Goal: Information Seeking & Learning: Learn about a topic

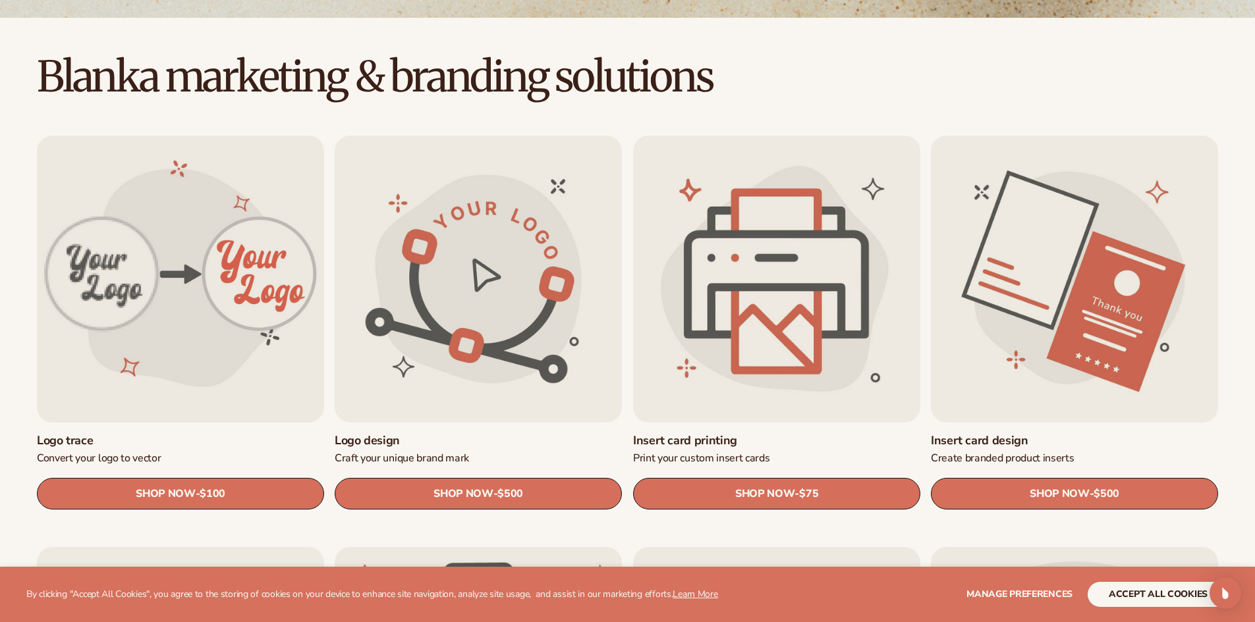
scroll to position [395, 0]
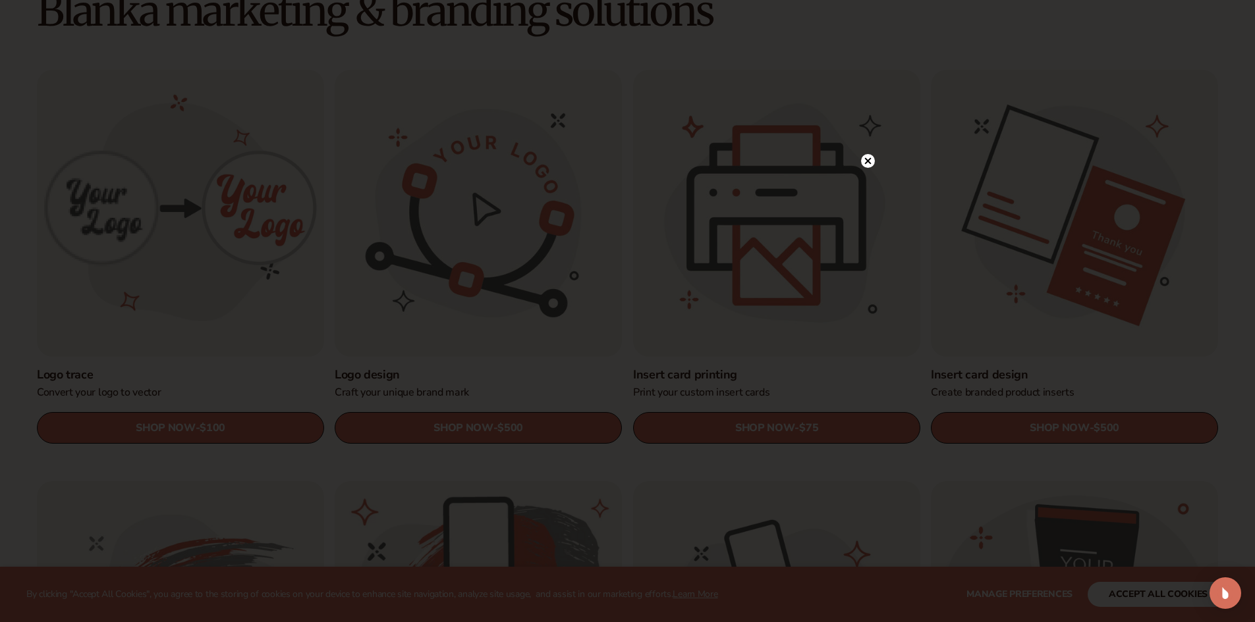
click at [869, 154] on div at bounding box center [868, 161] width 14 height 23
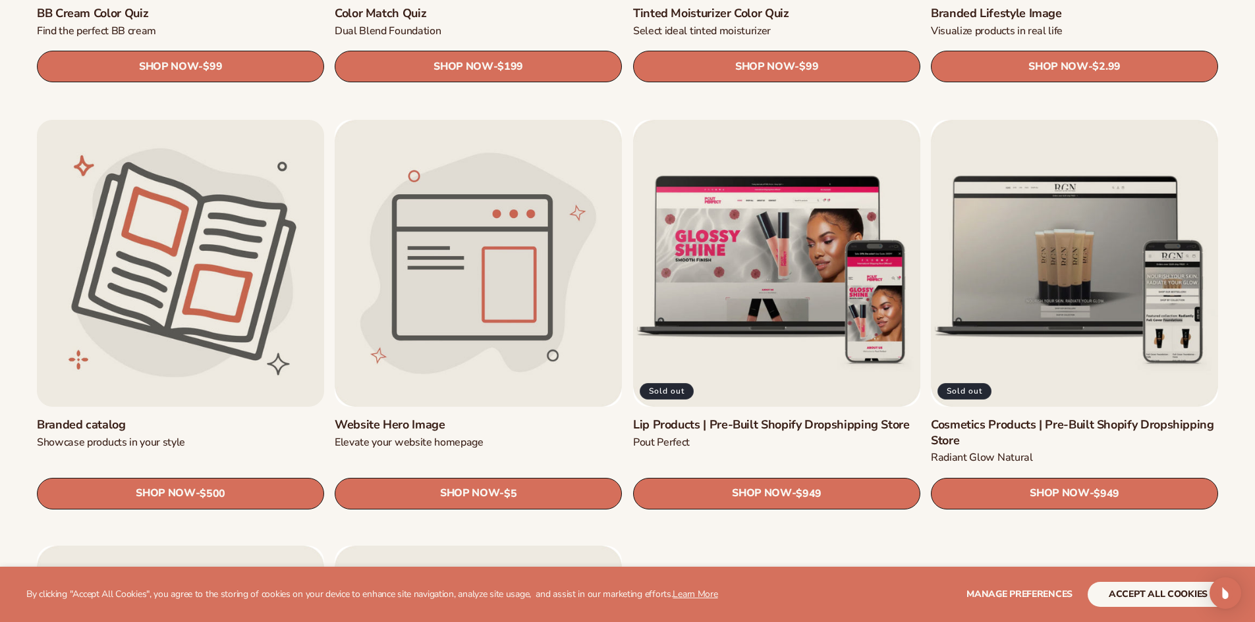
scroll to position [1581, 0]
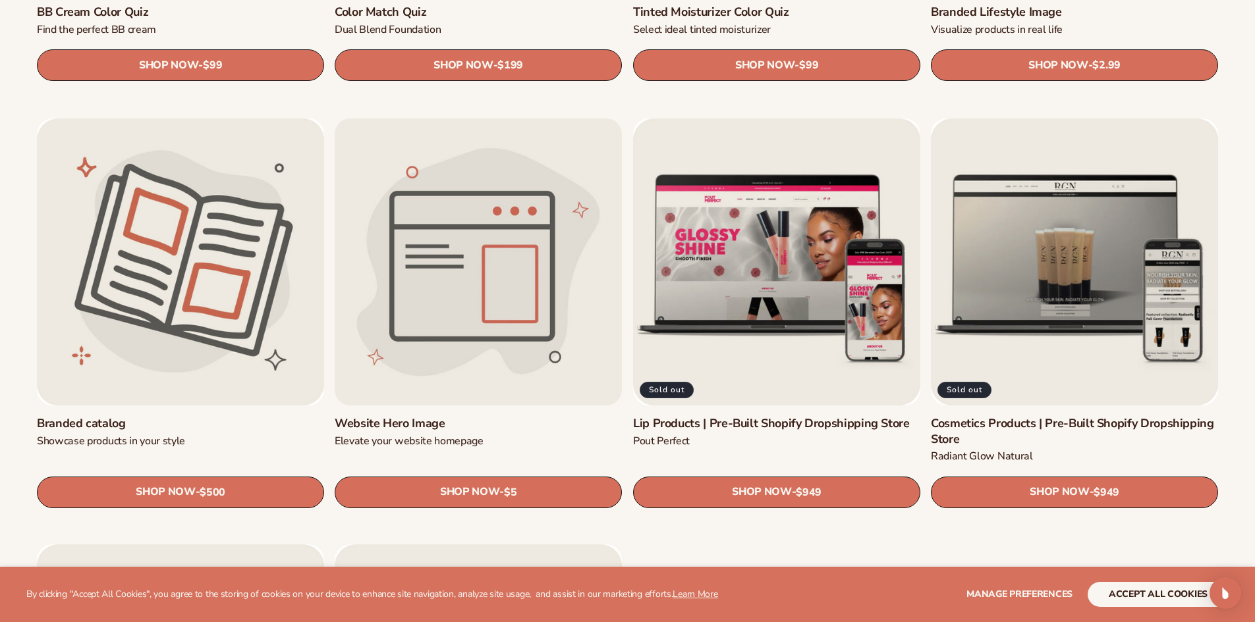
click at [506, 416] on link "Website Hero Image" at bounding box center [478, 423] width 287 height 15
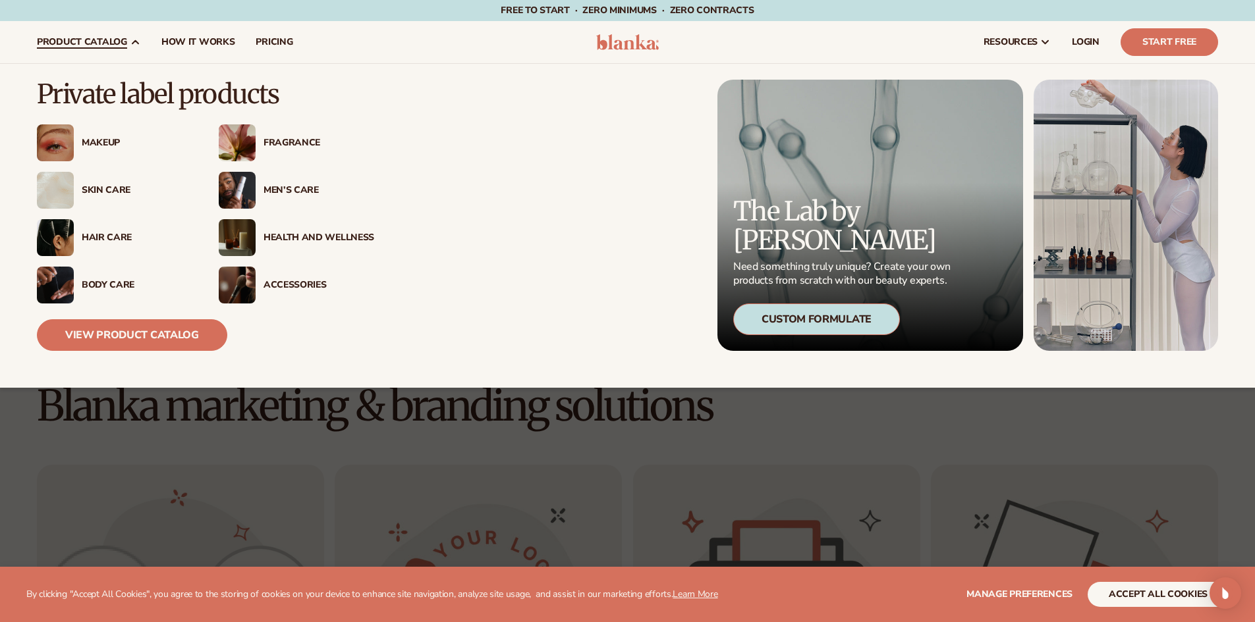
click at [114, 57] on link "product catalog" at bounding box center [88, 42] width 124 height 42
click at [101, 188] on div "Skin Care" at bounding box center [137, 190] width 111 height 11
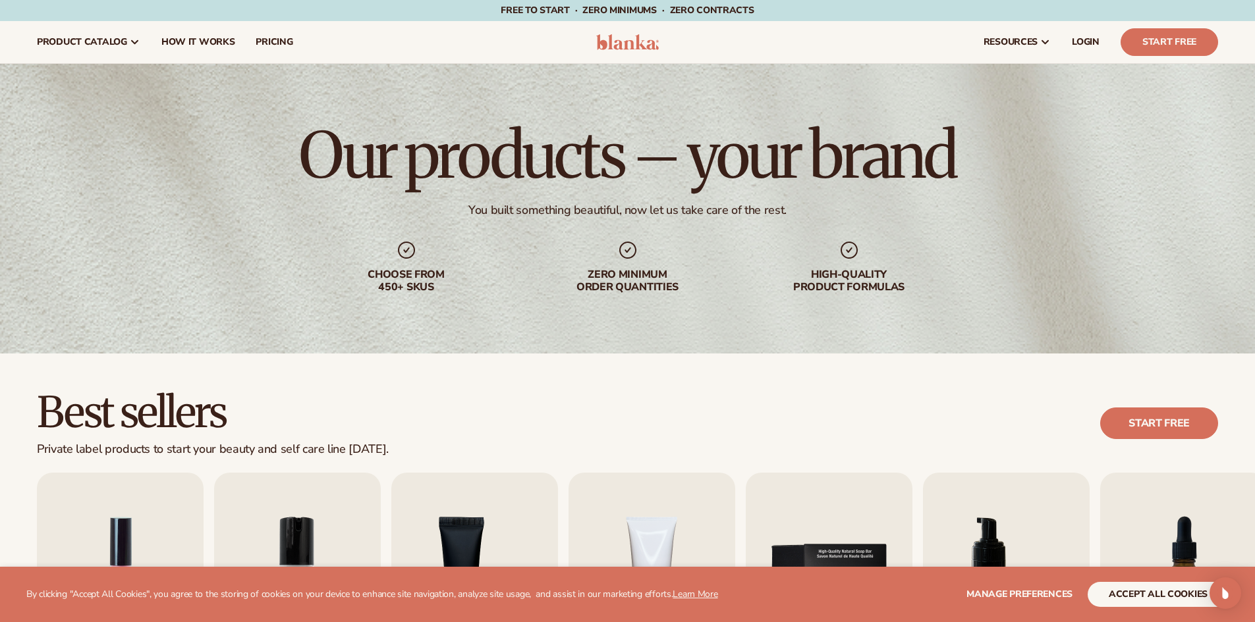
scroll to position [329, 0]
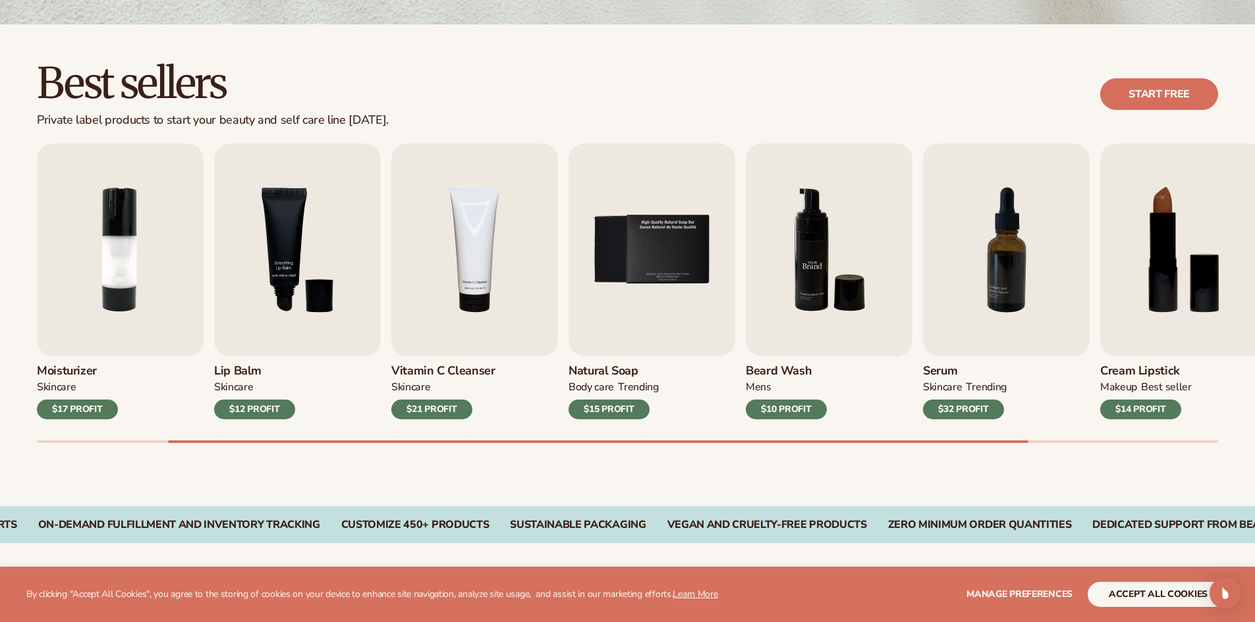
click at [863, 292] on img "6 / 9" at bounding box center [829, 250] width 167 height 213
click at [1150, 106] on link "Start free" at bounding box center [1159, 94] width 118 height 32
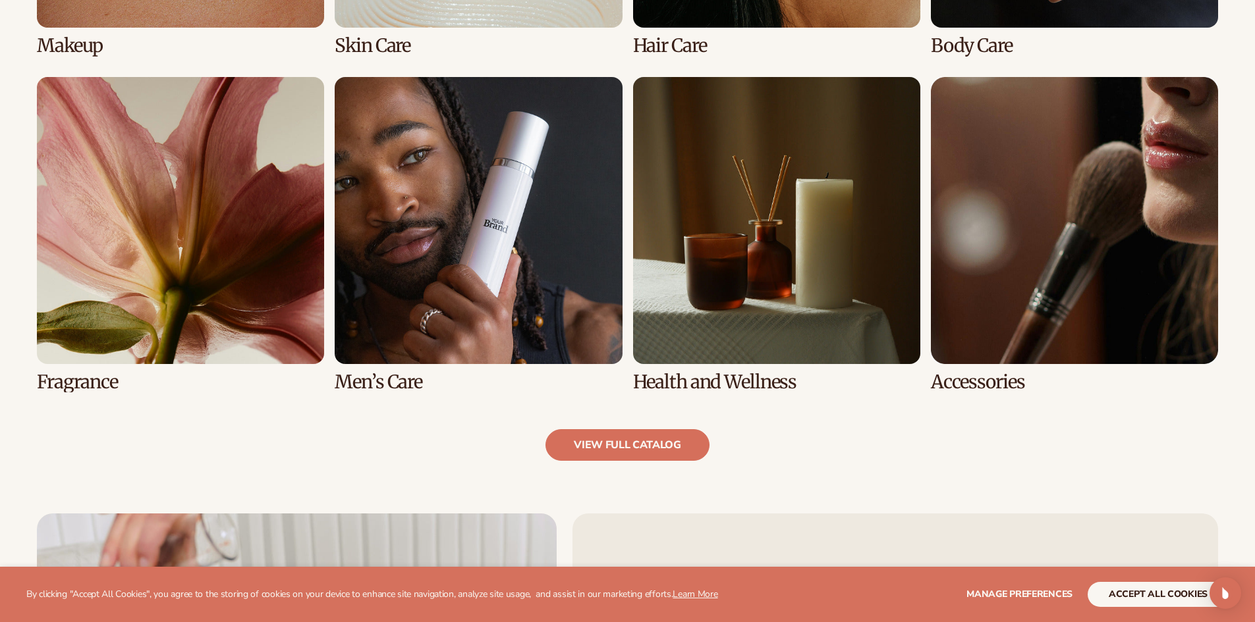
scroll to position [1251, 0]
click at [533, 241] on link "6 / 8" at bounding box center [478, 234] width 287 height 316
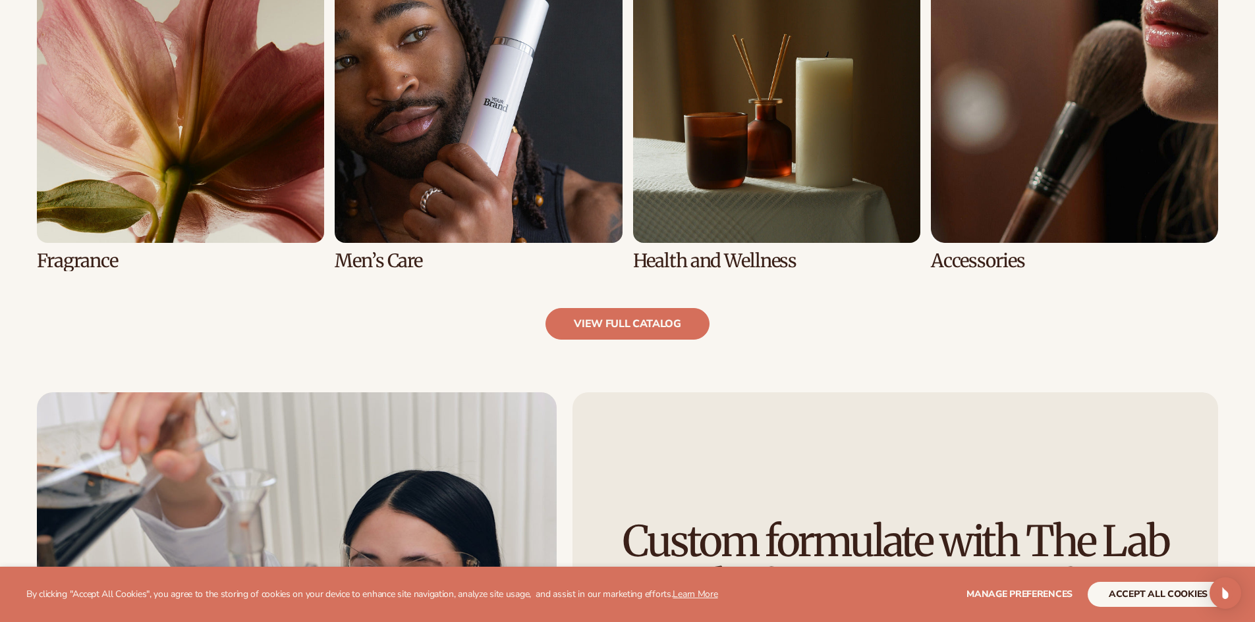
scroll to position [1383, 0]
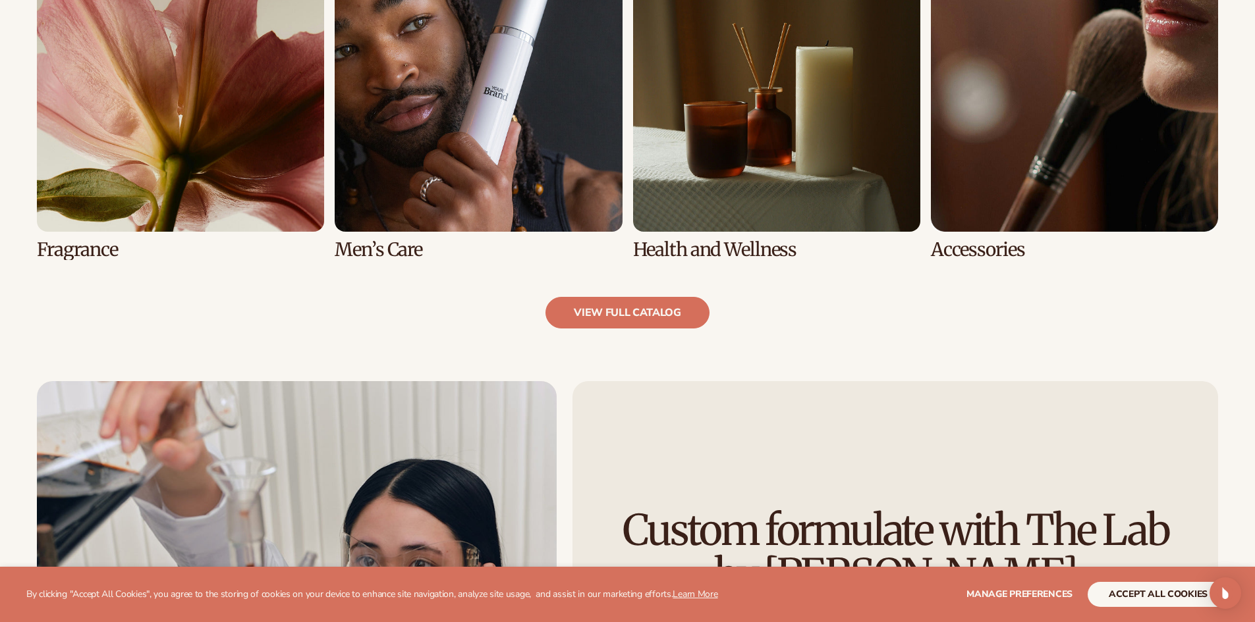
click at [379, 250] on link "6 / 8" at bounding box center [478, 103] width 287 height 316
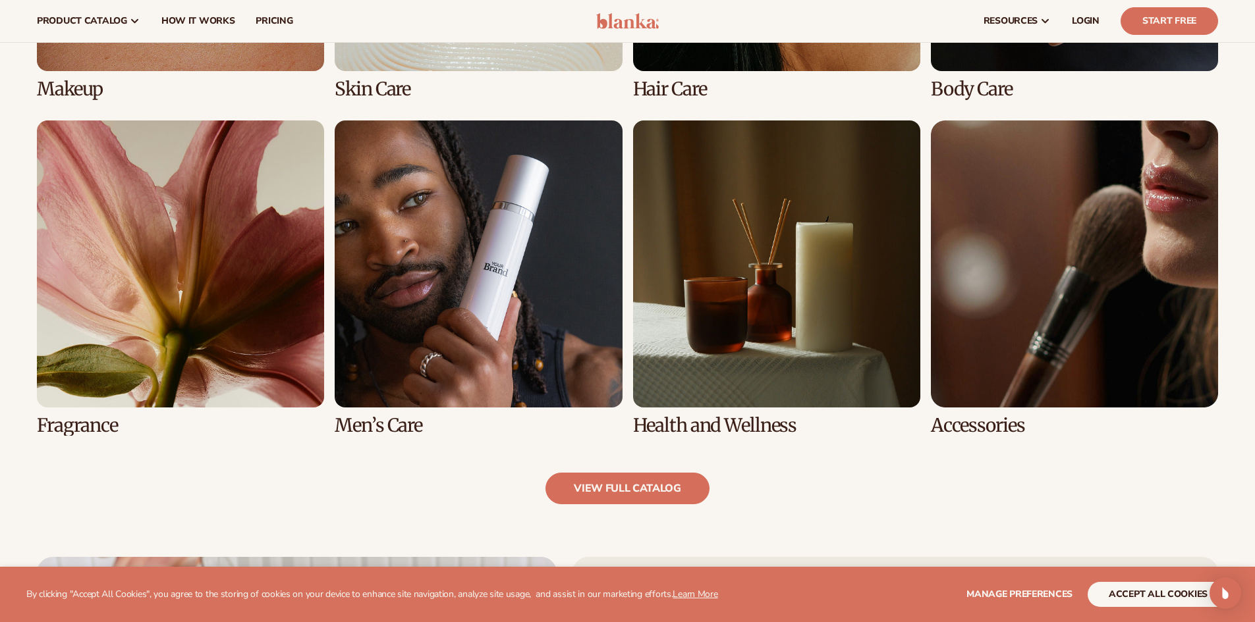
scroll to position [1186, 0]
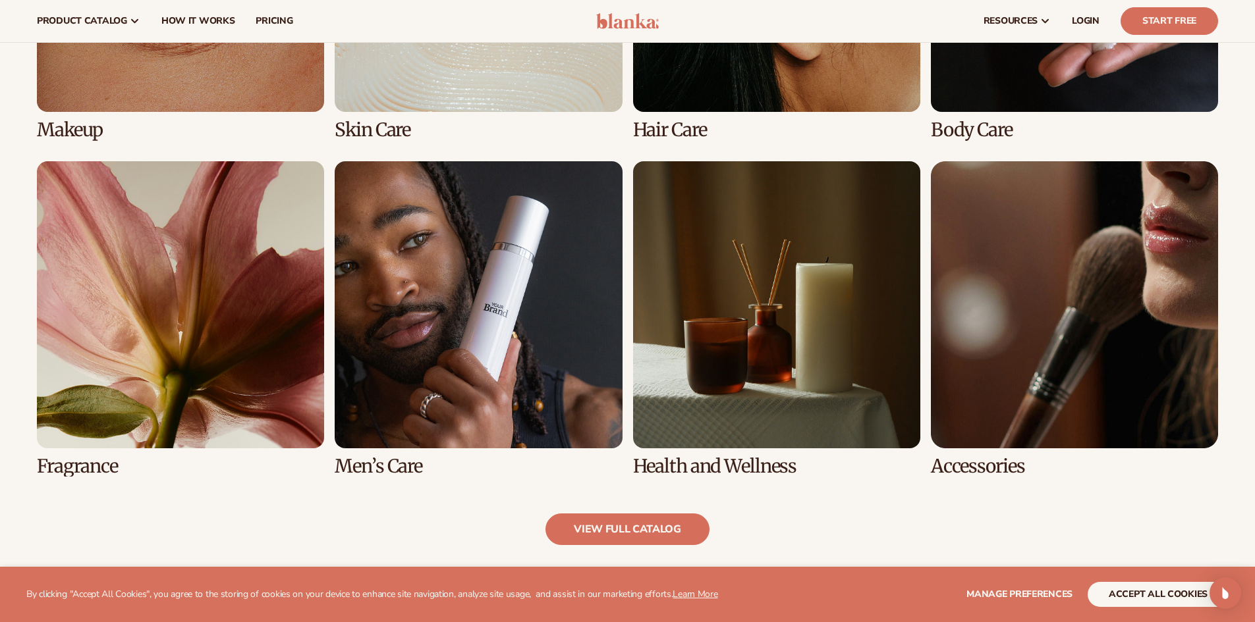
click at [1033, 310] on link "8 / 8" at bounding box center [1074, 319] width 287 height 316
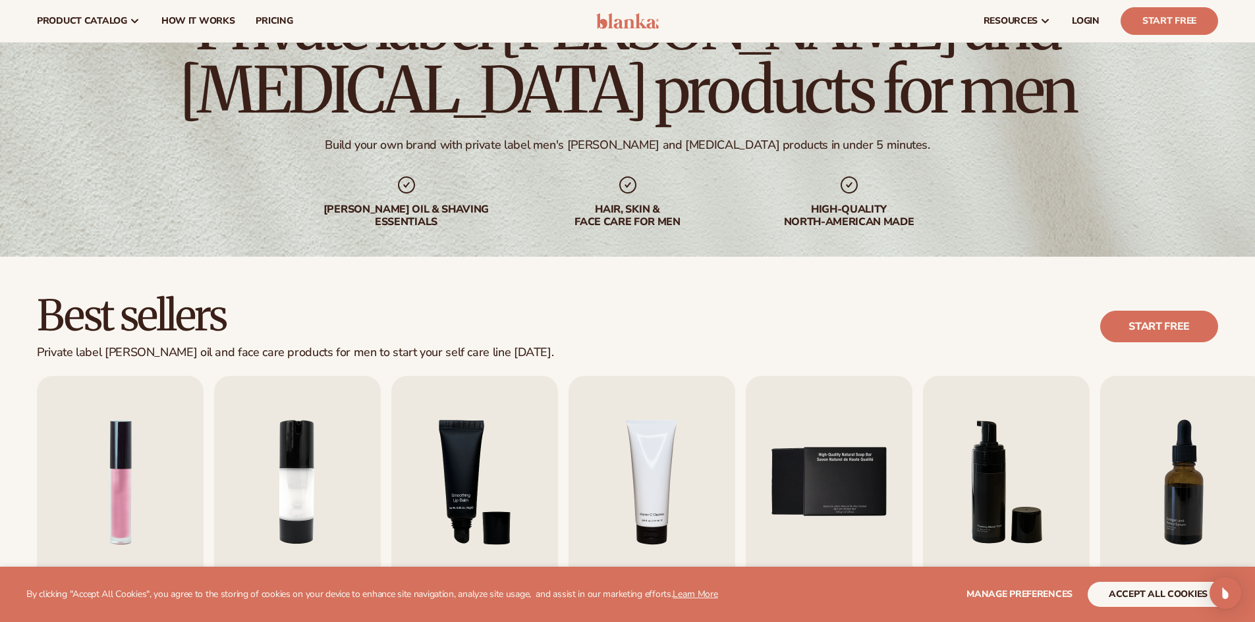
scroll to position [0, 0]
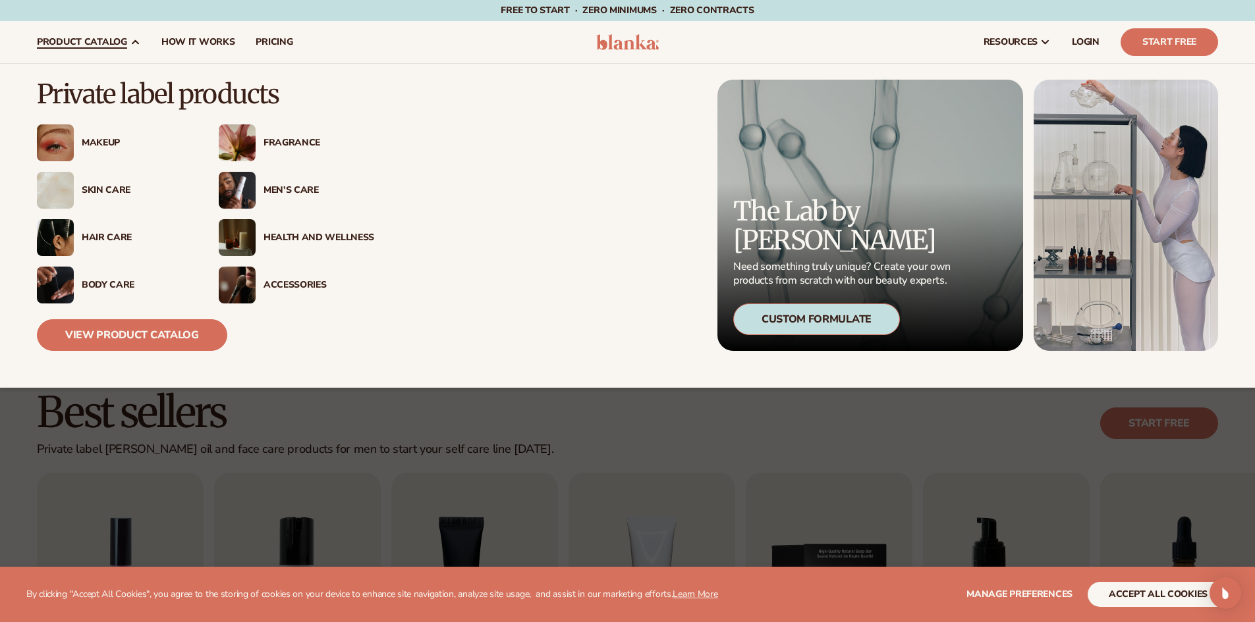
click at [98, 45] on span "product catalog" at bounding box center [82, 42] width 90 height 11
click at [99, 185] on div "Skin Care" at bounding box center [137, 190] width 111 height 11
click at [74, 24] on link "product catalog" at bounding box center [88, 42] width 124 height 42
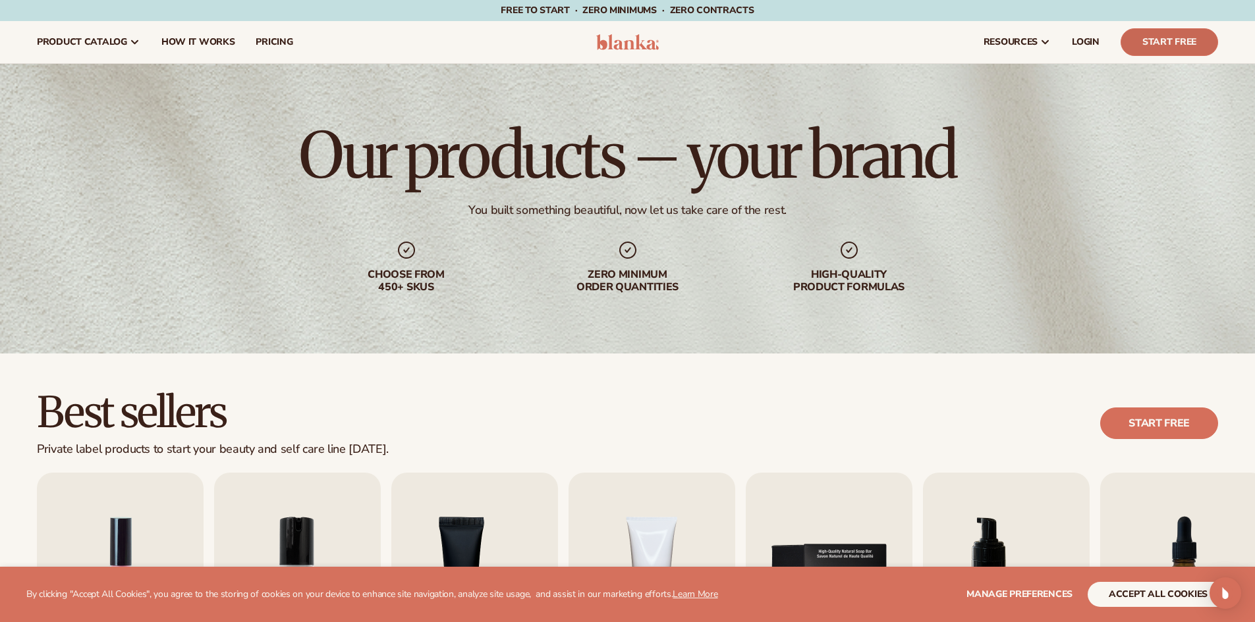
click at [1166, 45] on link "Start Free" at bounding box center [1168, 42] width 97 height 28
